Goal: Information Seeking & Learning: Learn about a topic

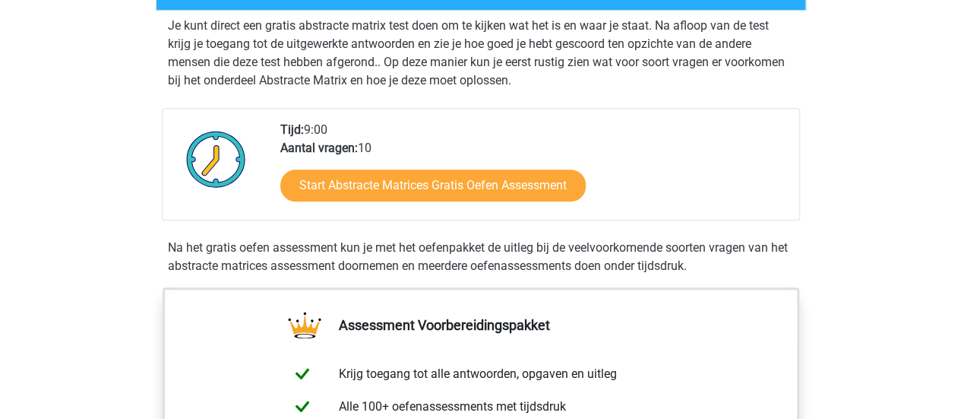
scroll to position [304, 0]
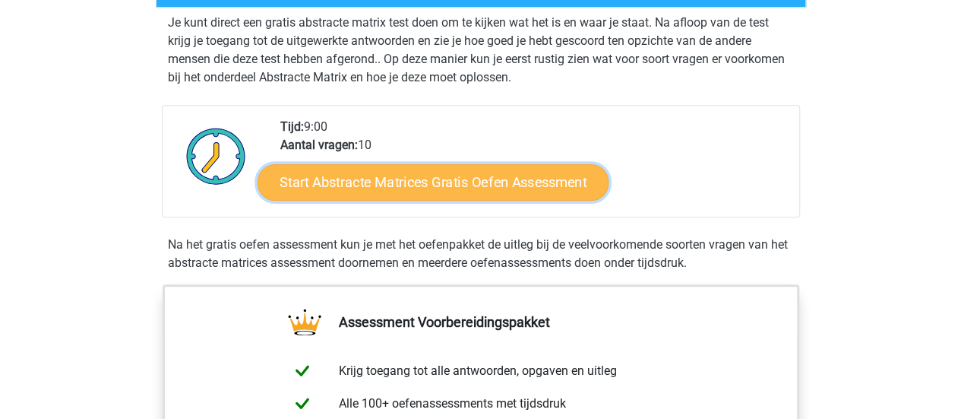
click at [353, 185] on link "Start Abstracte Matrices Gratis Oefen Assessment" at bounding box center [433, 181] width 351 height 36
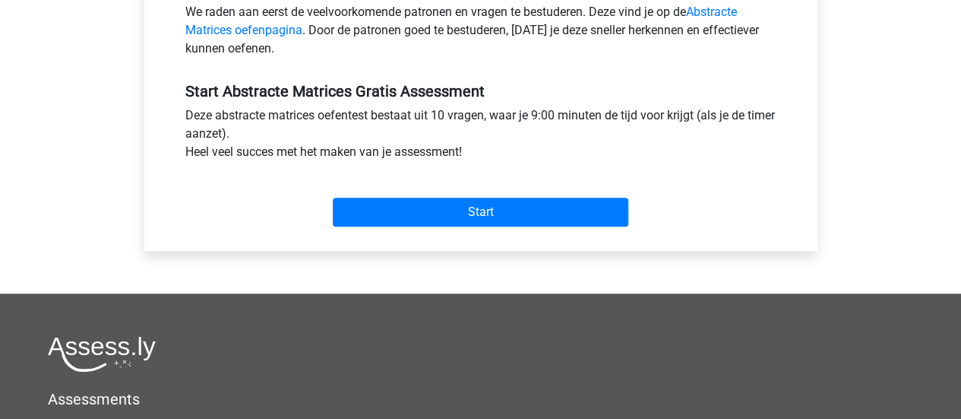
scroll to position [608, 0]
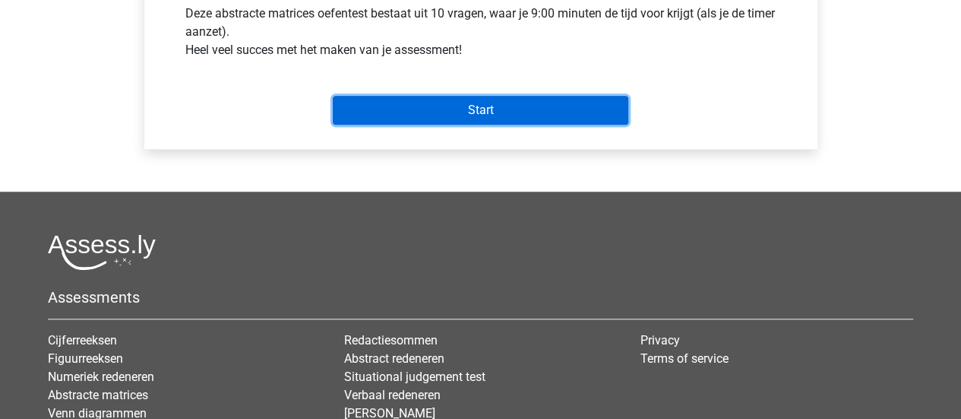
click at [407, 114] on input "Start" at bounding box center [481, 110] width 296 height 29
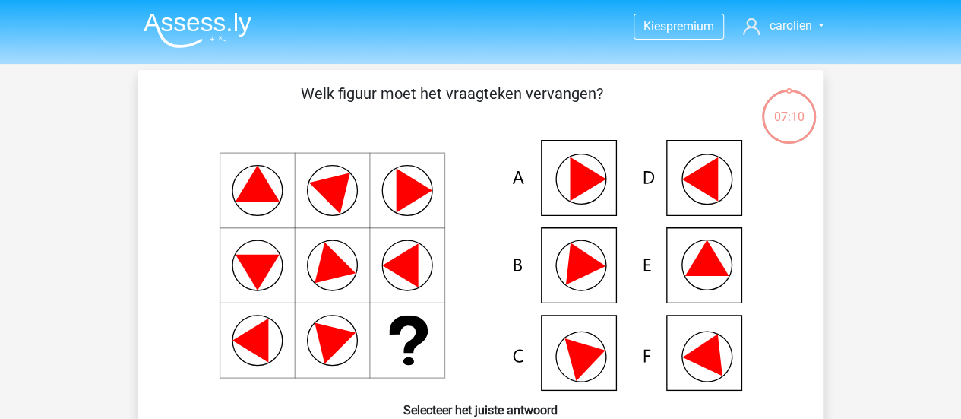
click at [699, 198] on icon at bounding box center [481, 265] width 612 height 251
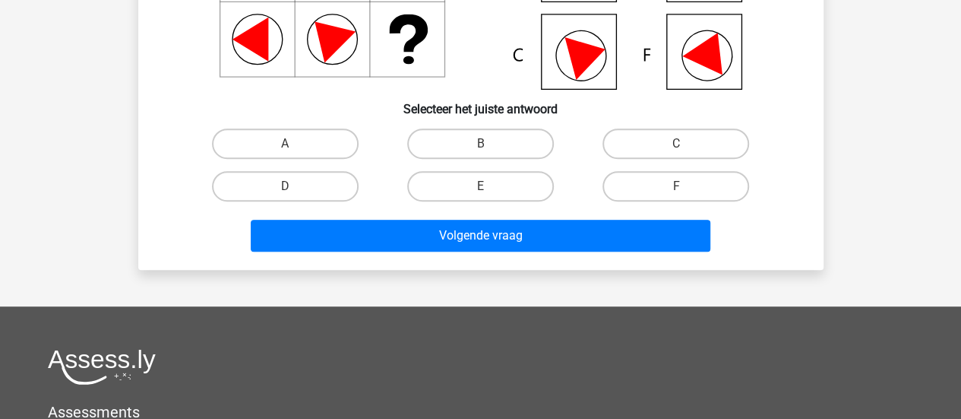
scroll to position [304, 0]
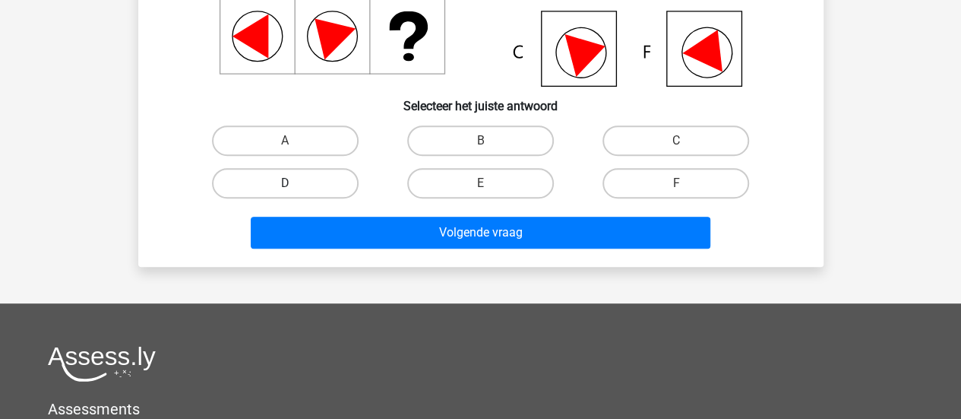
click at [307, 179] on label "D" at bounding box center [285, 183] width 147 height 30
click at [295, 183] on input "D" at bounding box center [290, 188] width 10 height 10
radio input "true"
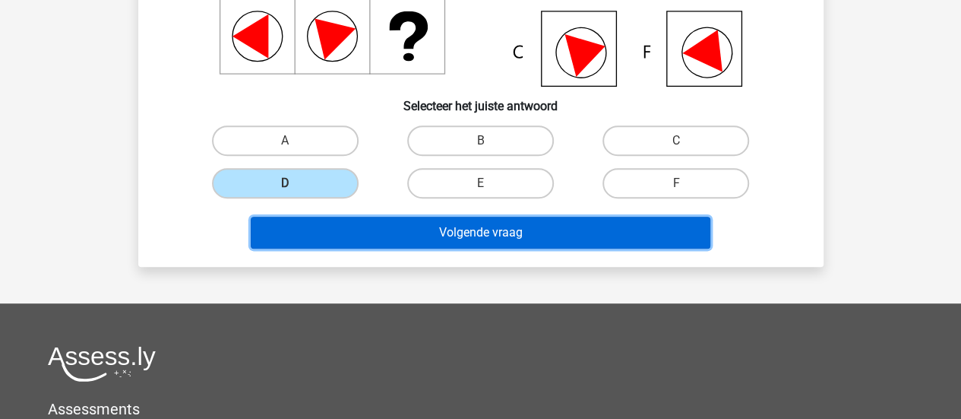
click at [488, 236] on button "Volgende vraag" at bounding box center [481, 233] width 460 height 32
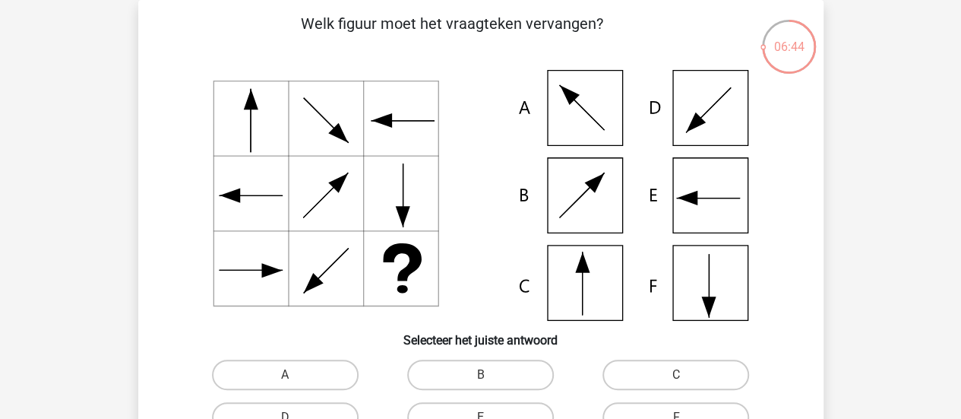
scroll to position [146, 0]
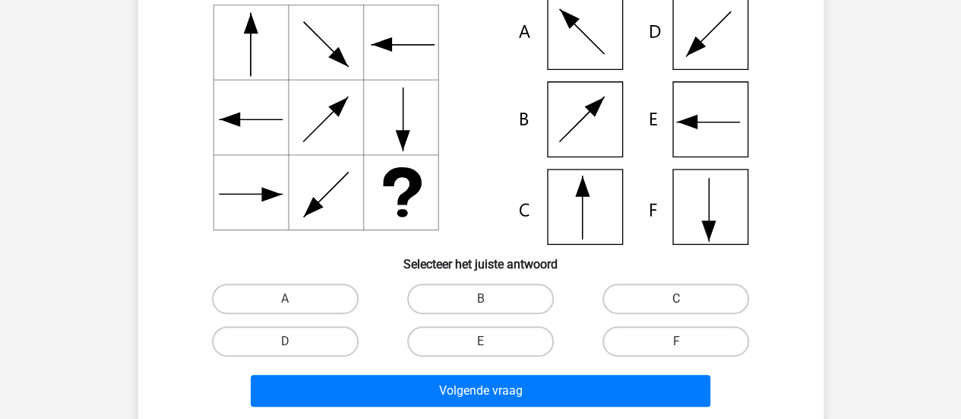
click at [713, 305] on label "C" at bounding box center [676, 298] width 147 height 30
click at [686, 305] on input "C" at bounding box center [681, 304] width 10 height 10
radio input "true"
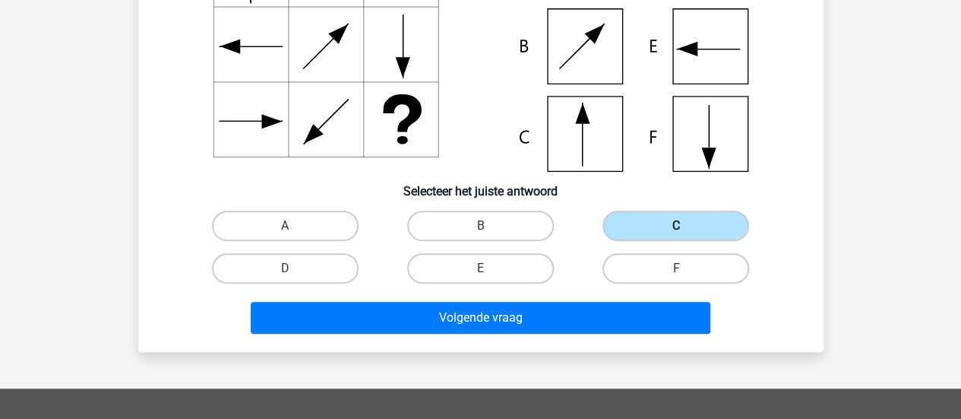
scroll to position [450, 0]
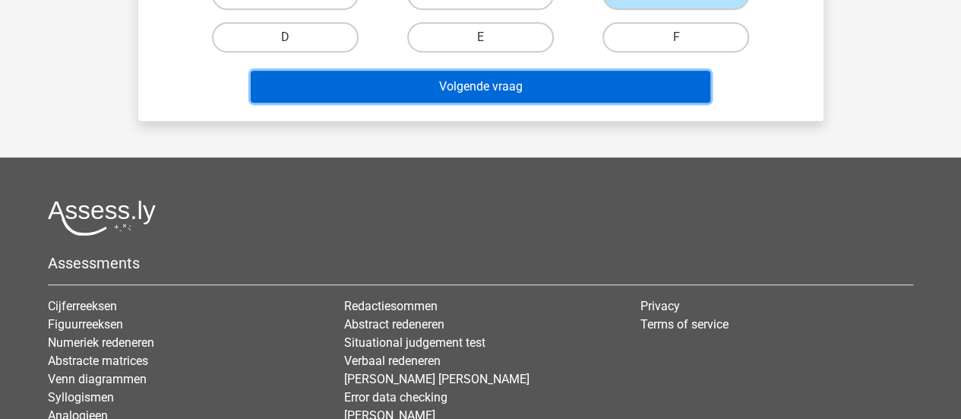
click at [531, 83] on button "Volgende vraag" at bounding box center [481, 87] width 460 height 32
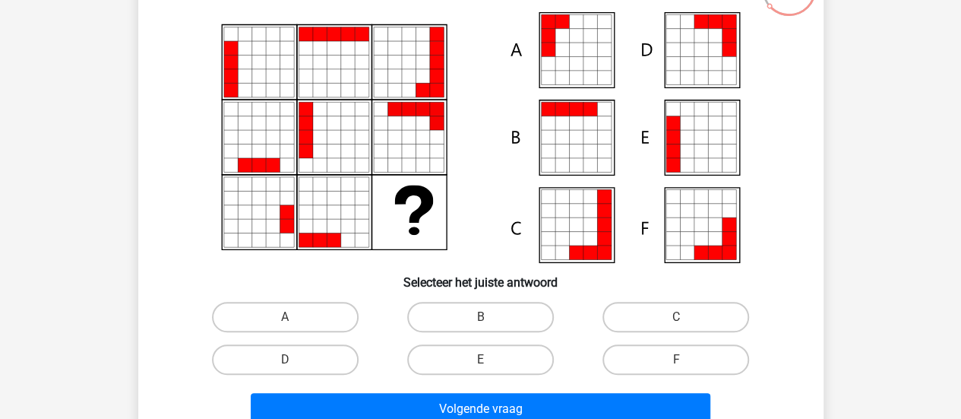
scroll to position [152, 0]
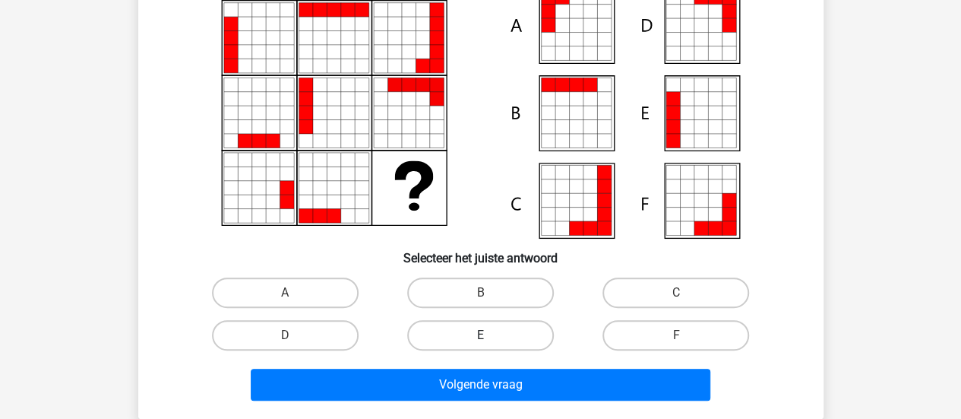
click at [474, 334] on label "E" at bounding box center [480, 335] width 147 height 30
click at [480, 335] on input "E" at bounding box center [485, 340] width 10 height 10
radio input "true"
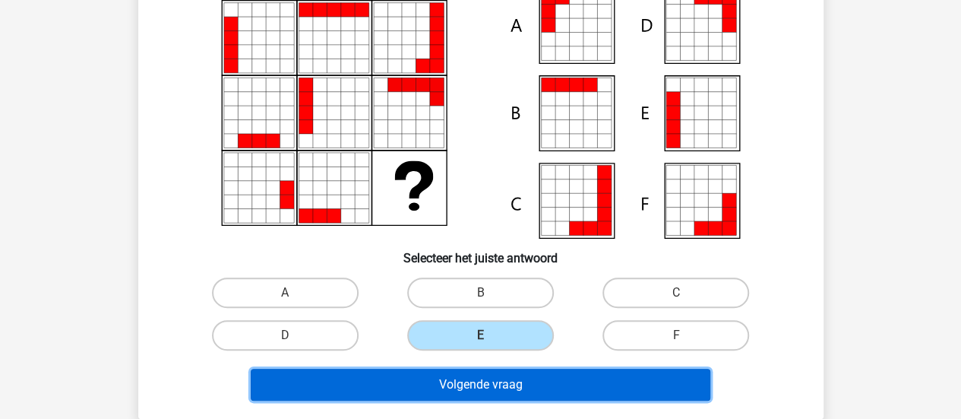
click at [493, 388] on button "Volgende vraag" at bounding box center [481, 385] width 460 height 32
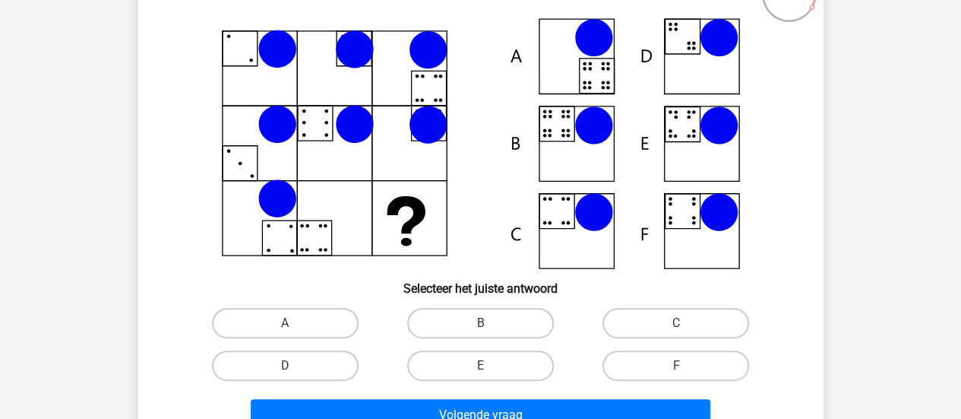
scroll to position [146, 0]
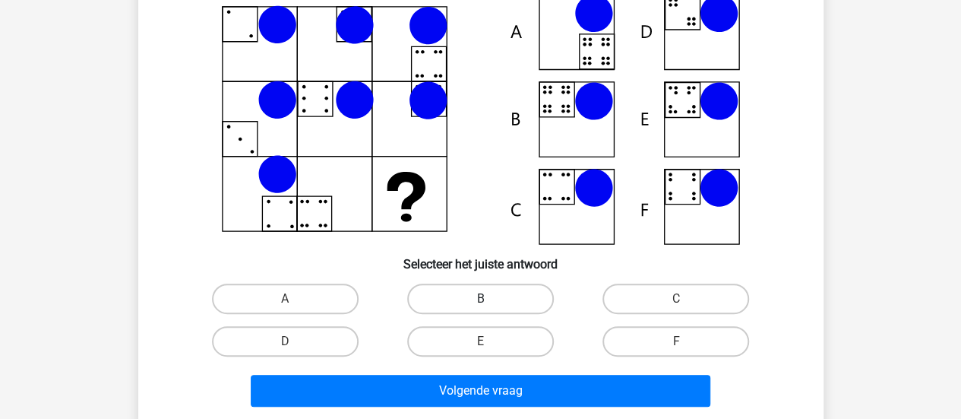
click at [426, 287] on label "B" at bounding box center [480, 298] width 147 height 30
click at [480, 299] on input "B" at bounding box center [485, 304] width 10 height 10
radio input "true"
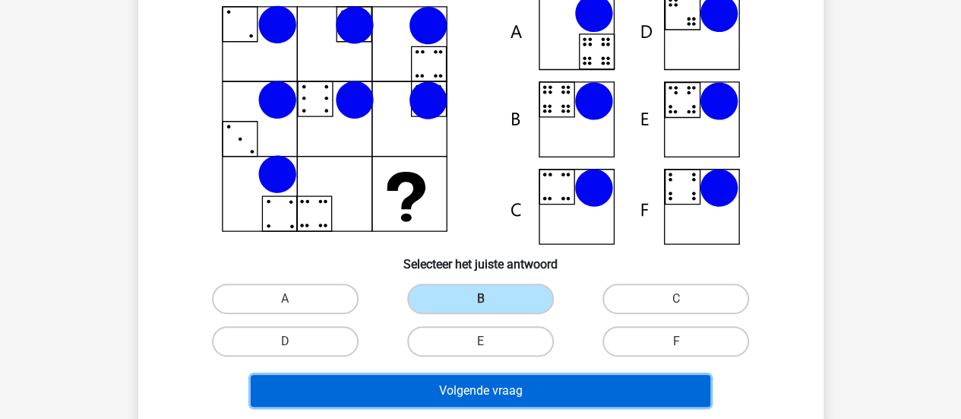
click at [464, 388] on button "Volgende vraag" at bounding box center [481, 391] width 460 height 32
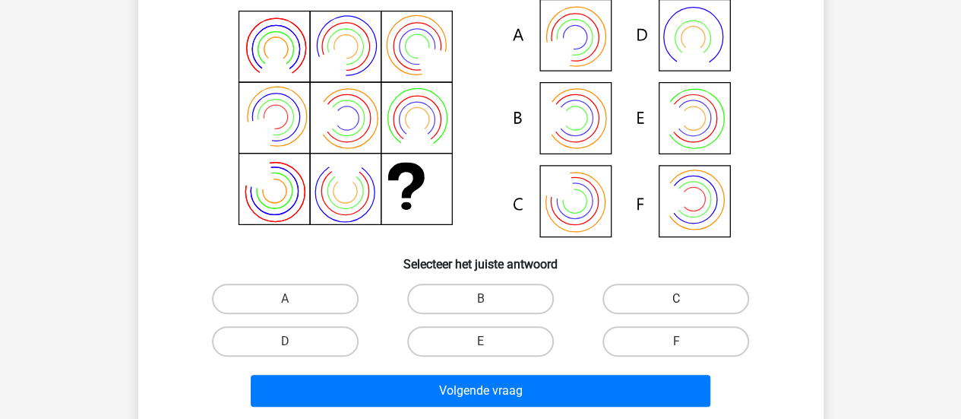
click at [672, 299] on label "C" at bounding box center [676, 298] width 147 height 30
click at [676, 299] on input "C" at bounding box center [681, 304] width 10 height 10
radio input "true"
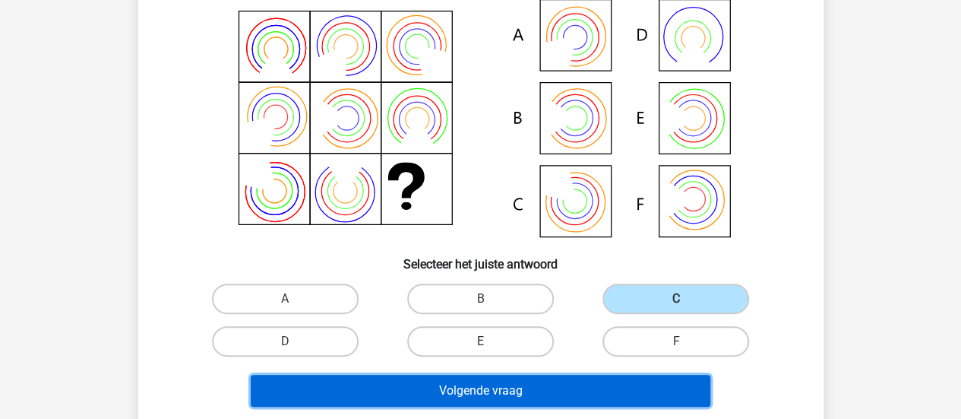
click at [517, 392] on button "Volgende vraag" at bounding box center [481, 391] width 460 height 32
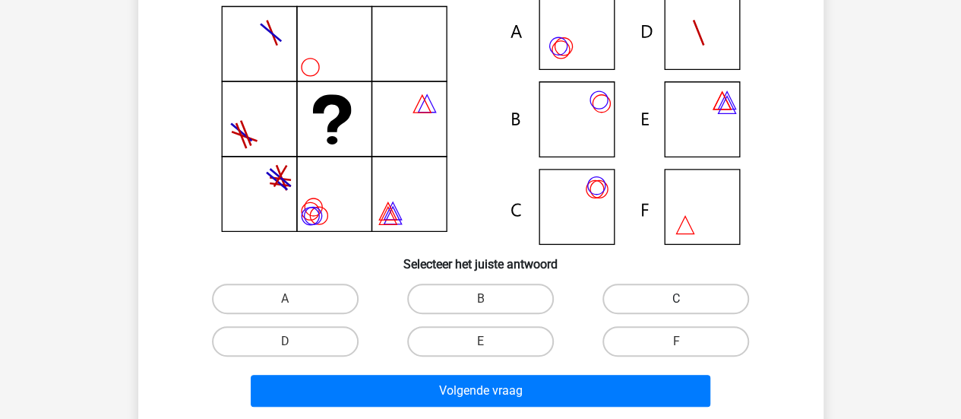
click at [640, 303] on label "C" at bounding box center [676, 298] width 147 height 30
click at [676, 303] on input "C" at bounding box center [681, 304] width 10 height 10
radio input "true"
click at [539, 373] on div "Volgende vraag" at bounding box center [481, 387] width 637 height 50
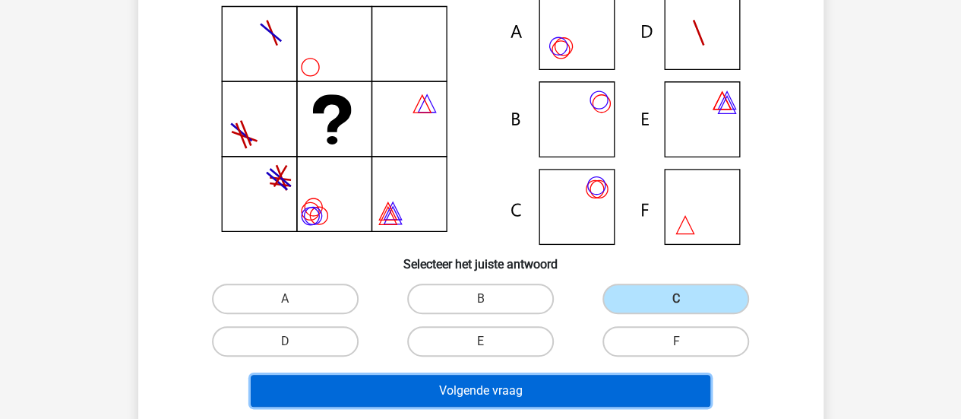
click at [538, 382] on button "Volgende vraag" at bounding box center [481, 391] width 460 height 32
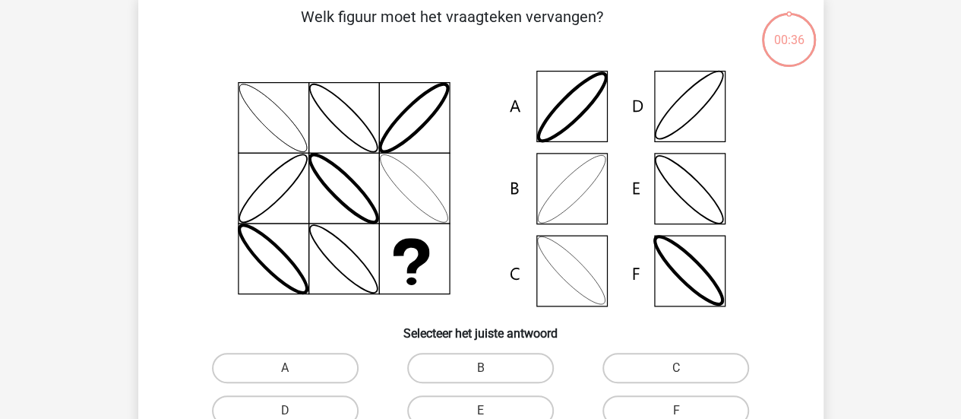
scroll to position [70, 0]
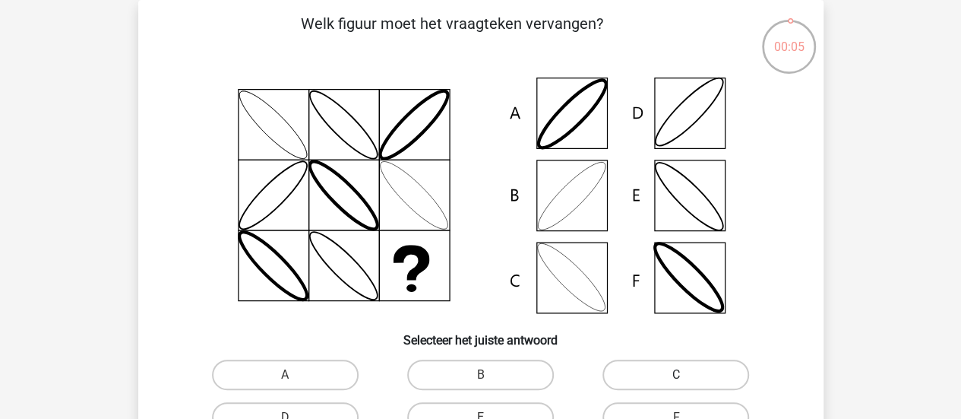
click at [688, 381] on label "C" at bounding box center [676, 374] width 147 height 30
click at [686, 381] on input "C" at bounding box center [681, 380] width 10 height 10
radio input "true"
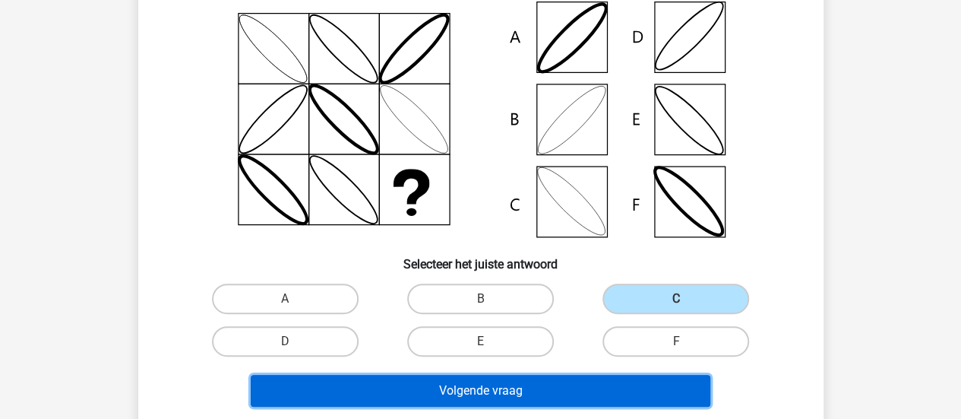
click at [662, 385] on button "Volgende vraag" at bounding box center [481, 391] width 460 height 32
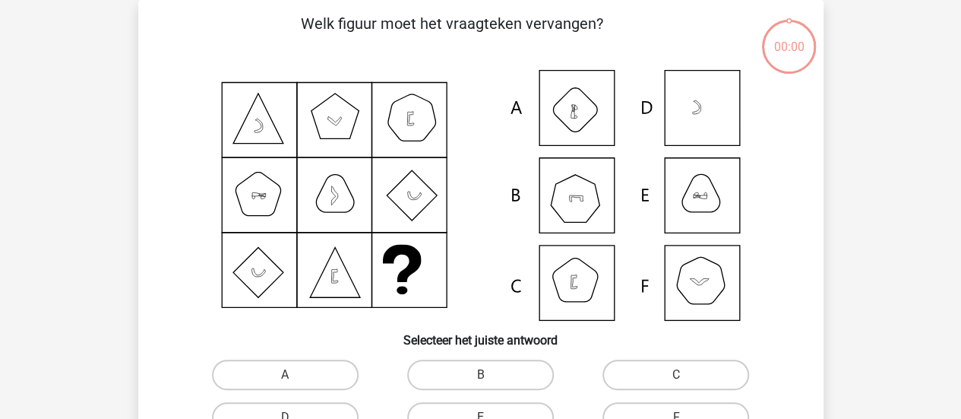
click at [661, 385] on label "C" at bounding box center [676, 374] width 147 height 30
click at [676, 384] on input "C" at bounding box center [681, 380] width 10 height 10
radio input "true"
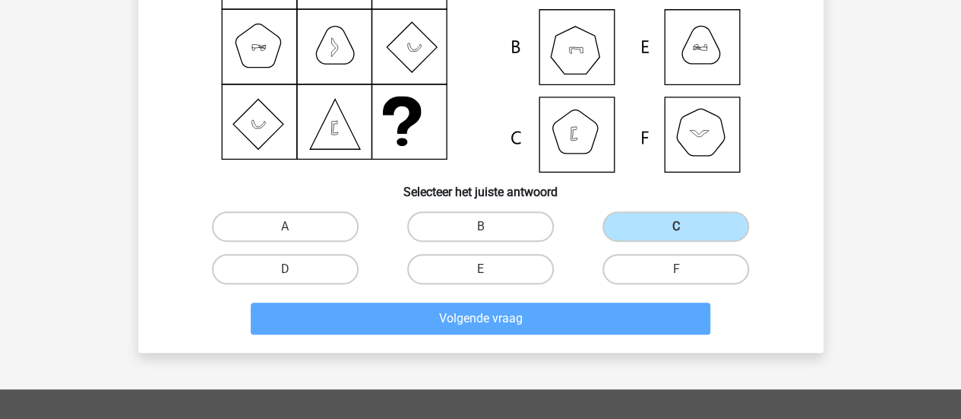
scroll to position [222, 0]
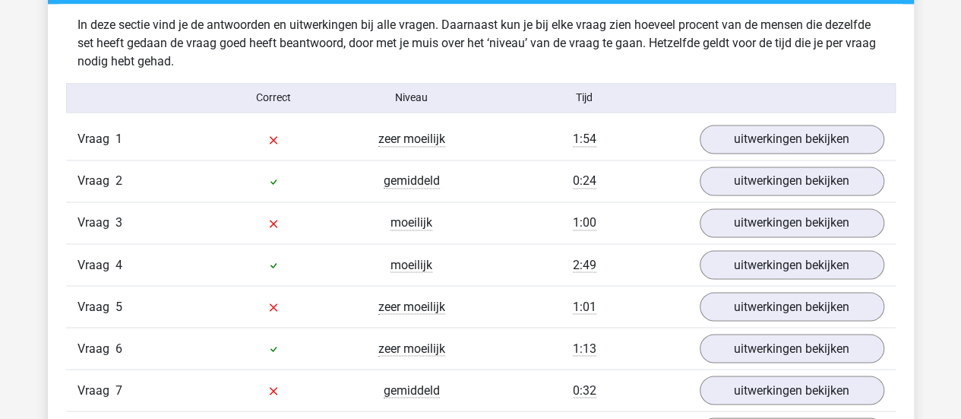
scroll to position [1216, 0]
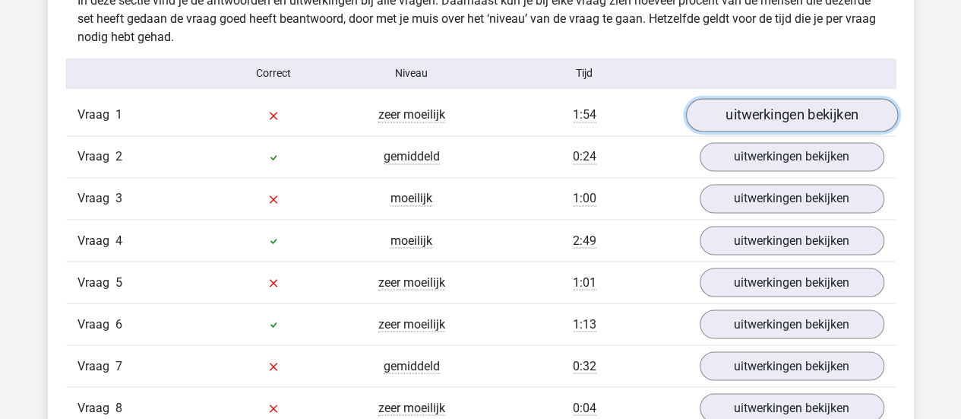
click at [821, 116] on link "uitwerkingen bekijken" at bounding box center [791, 114] width 212 height 33
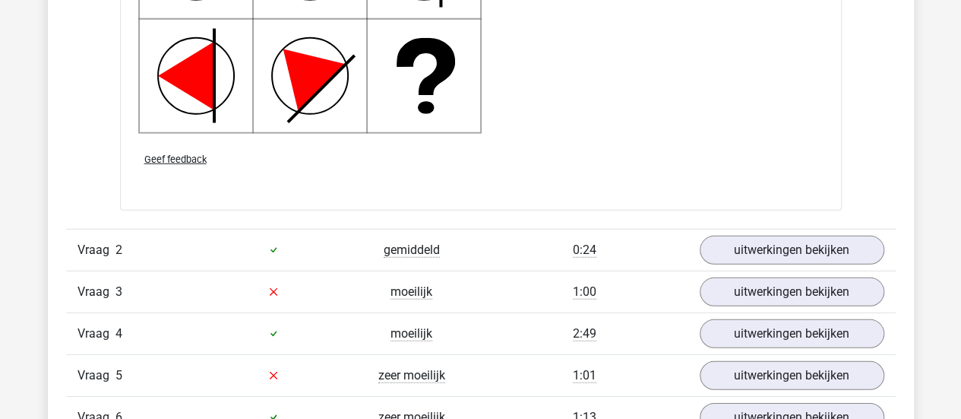
scroll to position [2204, 0]
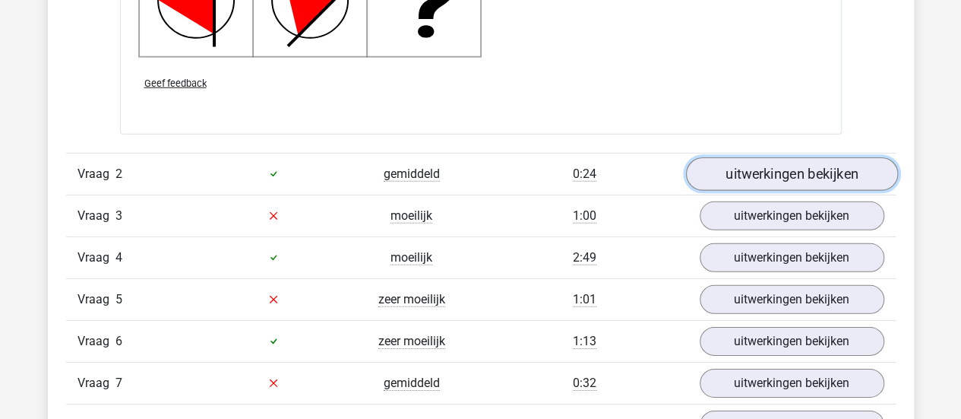
click at [821, 169] on link "uitwerkingen bekijken" at bounding box center [791, 173] width 212 height 33
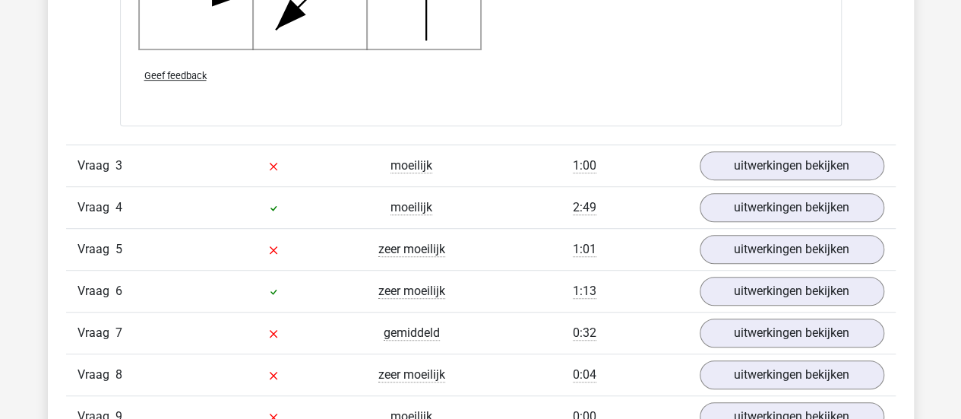
scroll to position [3267, 0]
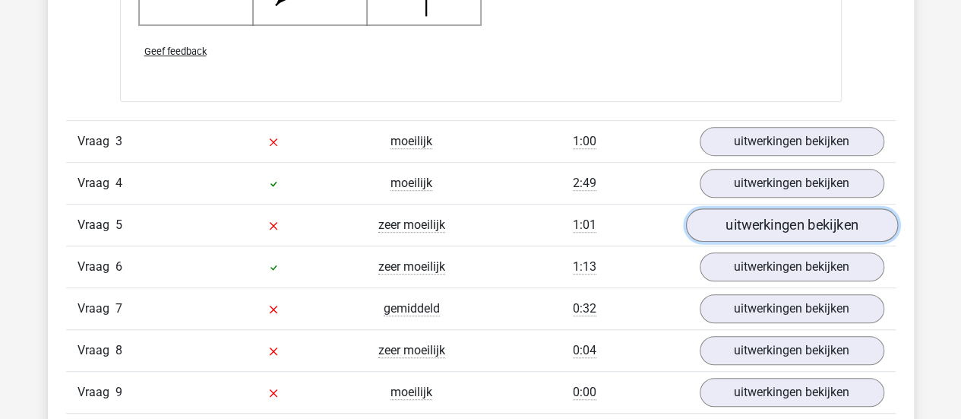
click at [794, 222] on link "uitwerkingen bekijken" at bounding box center [791, 224] width 212 height 33
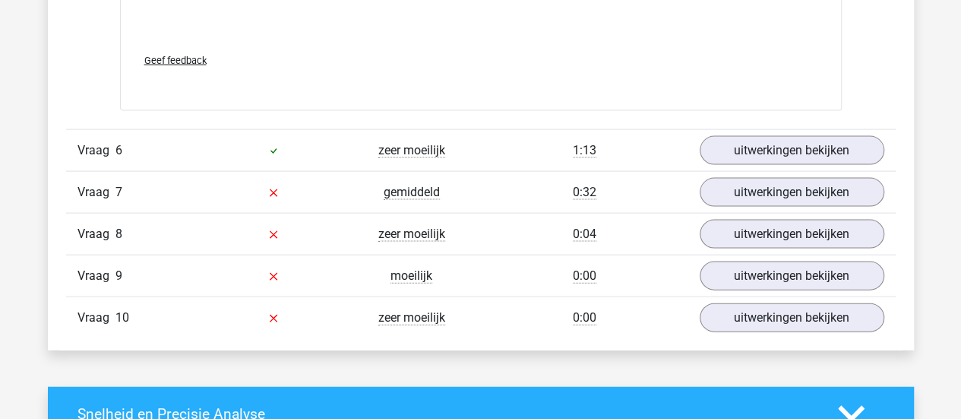
scroll to position [4407, 0]
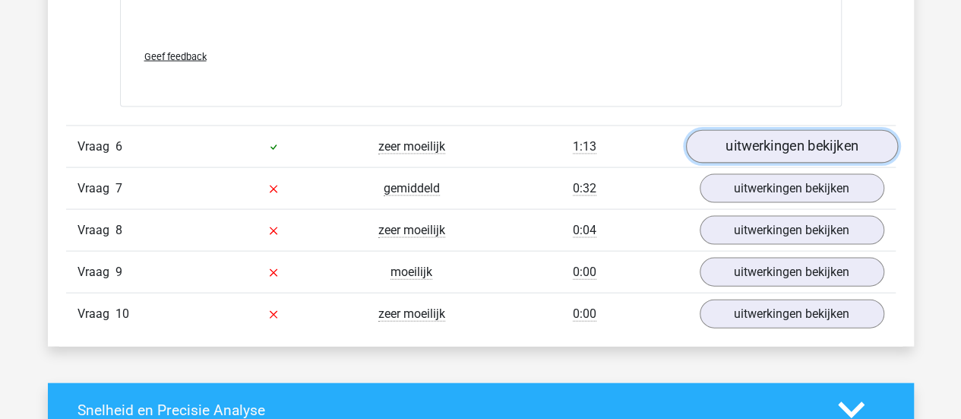
click at [796, 148] on link "uitwerkingen bekijken" at bounding box center [791, 146] width 212 height 33
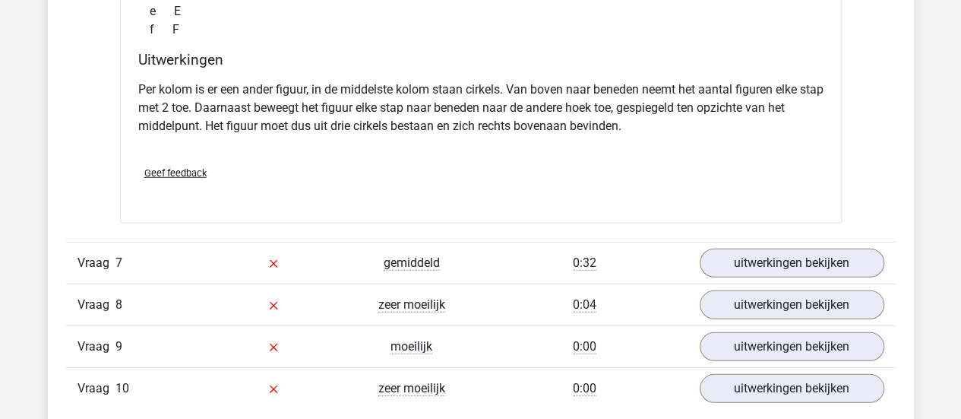
scroll to position [5015, 0]
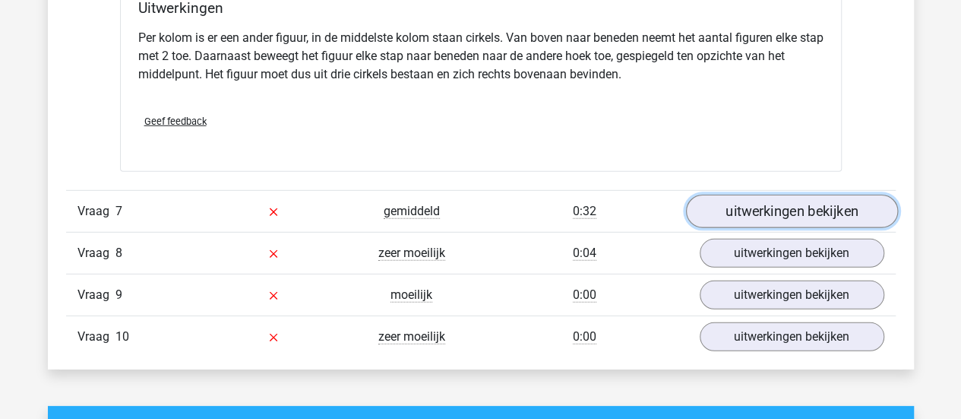
click at [796, 195] on link "uitwerkingen bekijken" at bounding box center [791, 211] width 212 height 33
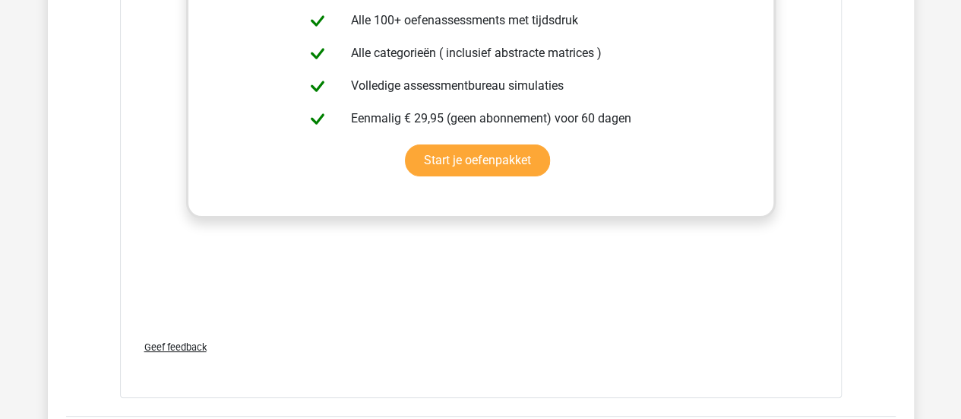
scroll to position [6079, 0]
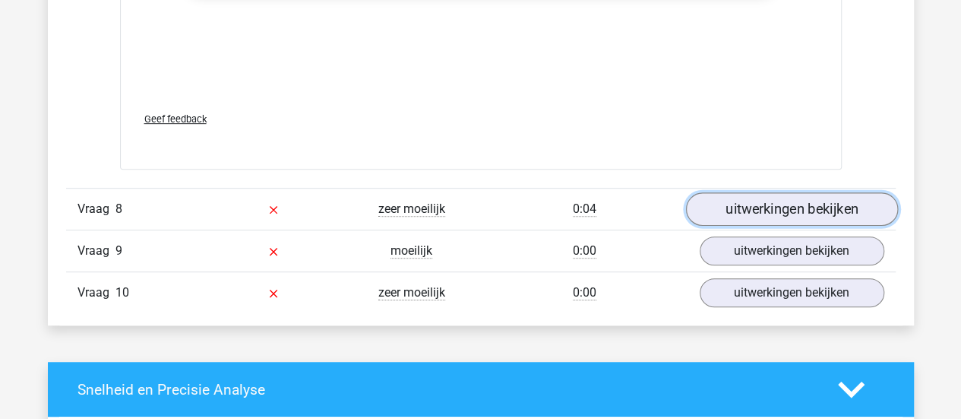
click at [782, 201] on link "uitwerkingen bekijken" at bounding box center [791, 209] width 212 height 33
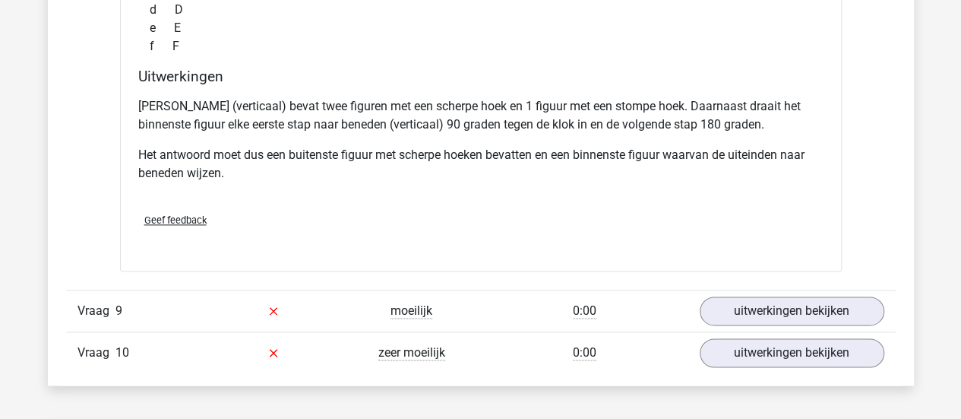
scroll to position [6763, 0]
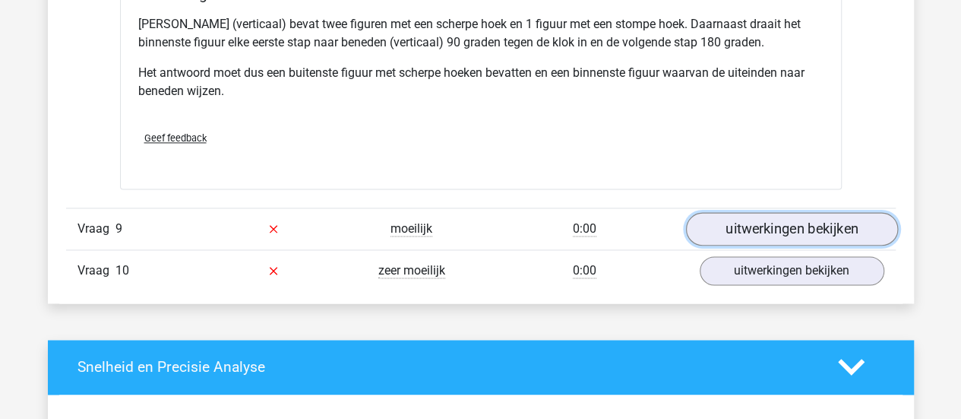
click at [732, 224] on link "uitwerkingen bekijken" at bounding box center [791, 228] width 212 height 33
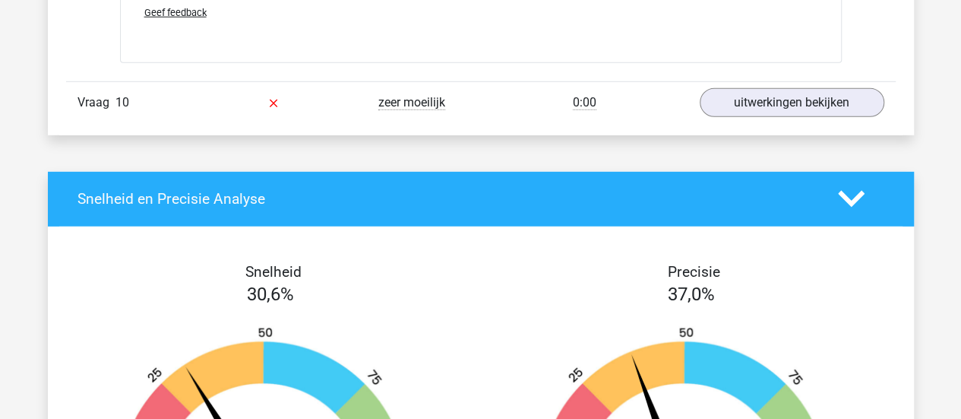
scroll to position [7978, 0]
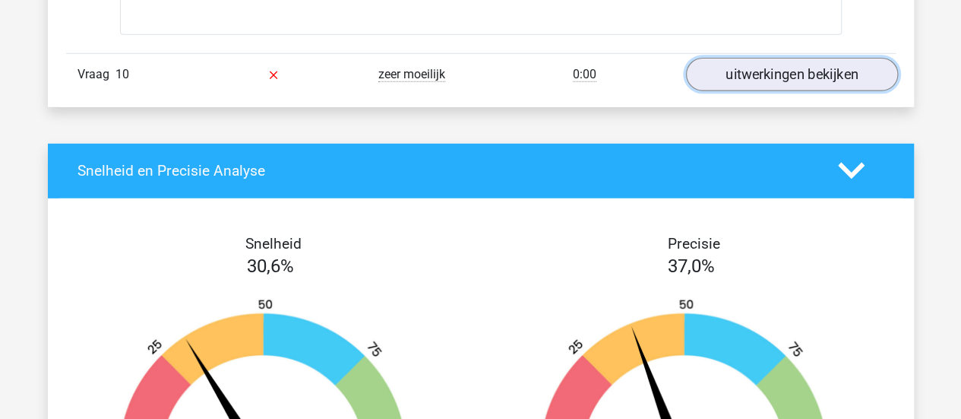
click at [775, 65] on link "uitwerkingen bekijken" at bounding box center [791, 74] width 212 height 33
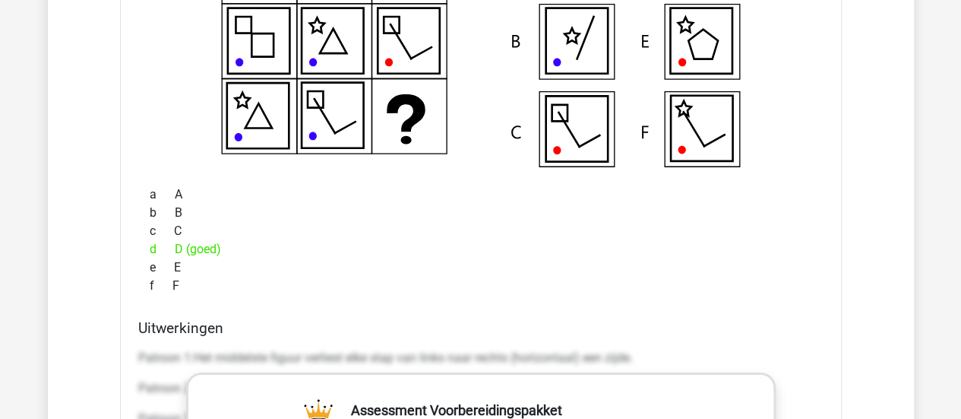
scroll to position [7674, 0]
